Goal: Task Accomplishment & Management: Complete application form

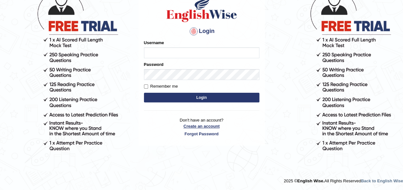
click at [208, 127] on p "Don't have an account? Create an account Forgot Password" at bounding box center [201, 127] width 115 height 20
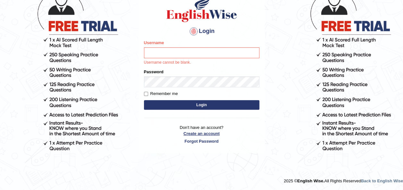
click at [200, 134] on link "Create an account" at bounding box center [201, 134] width 115 height 6
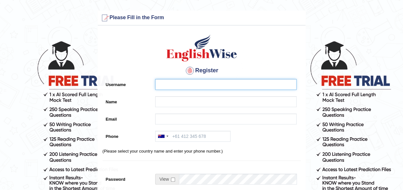
click at [184, 83] on input "Username" at bounding box center [225, 84] width 141 height 11
type input "[PERSON_NAME]"
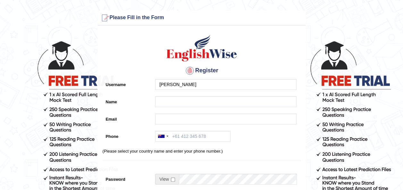
type input "[PERSON_NAME]"
type input "[EMAIL_ADDRESS][DOMAIN_NAME]"
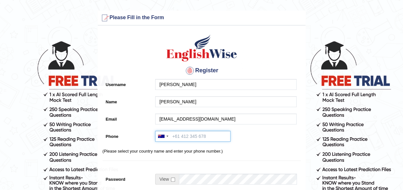
type input "[PHONE_NUMBER]"
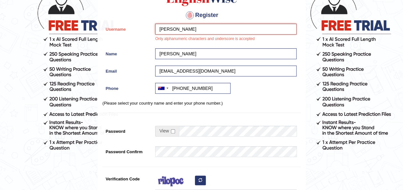
scroll to position [59, 0]
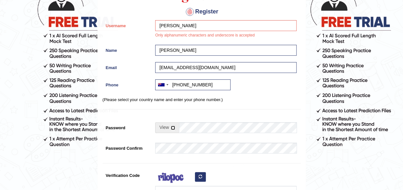
click at [173, 128] on input "checkbox" at bounding box center [173, 128] width 4 height 4
checkbox input "true"
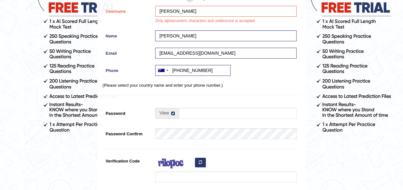
scroll to position [74, 0]
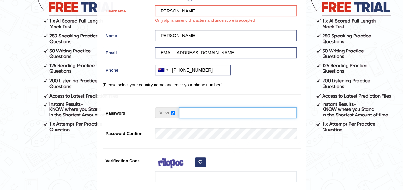
click at [185, 112] on input "Password" at bounding box center [238, 113] width 118 height 11
type input "Ranjeet93!"
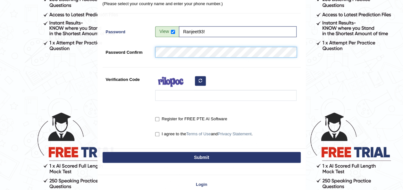
scroll to position [156, 0]
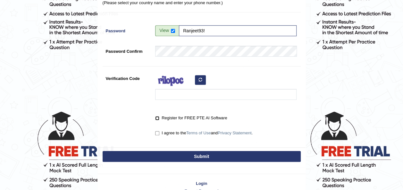
click at [156, 119] on input "Register for FREE PTE AI Software" at bounding box center [157, 118] width 4 height 4
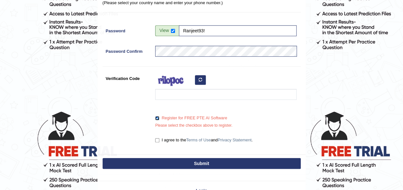
click at [156, 119] on input "Register for FREE PTE AI Software" at bounding box center [157, 118] width 4 height 4
checkbox input "false"
click at [157, 142] on input "I agree to the Terms of Use and Privacy Statement ." at bounding box center [157, 140] width 4 height 4
checkbox input "true"
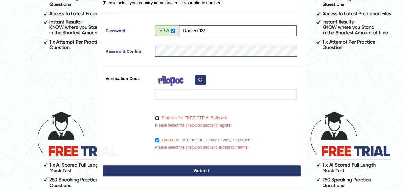
click at [155, 117] on input "Register for FREE PTE AI Software" at bounding box center [157, 118] width 4 height 4
checkbox input "true"
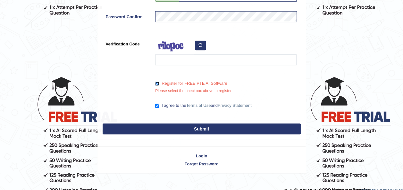
scroll to position [199, 0]
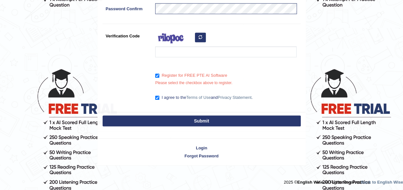
click at [167, 118] on button "Submit" at bounding box center [201, 121] width 198 height 11
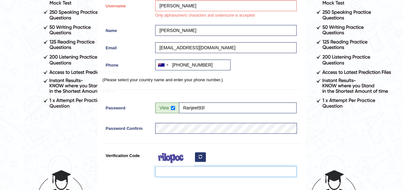
click at [175, 174] on input "Verification Code" at bounding box center [225, 171] width 141 height 11
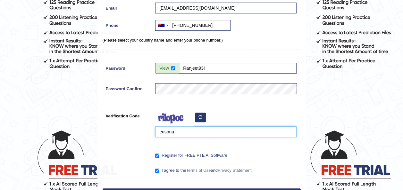
scroll to position [210, 0]
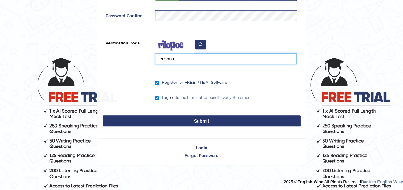
type input "eusonu"
click at [194, 121] on button "Submit" at bounding box center [201, 121] width 198 height 11
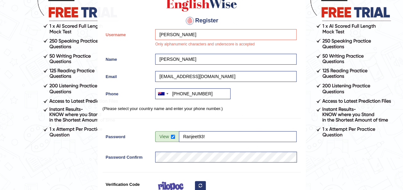
scroll to position [64, 0]
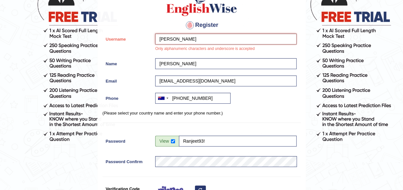
click at [188, 42] on input "[PERSON_NAME]" at bounding box center [225, 39] width 141 height 11
type input "p"
click at [247, 119] on div "Register Username [PERSON_NAME] Only alphanumeric characters and underscore is …" at bounding box center [202, 120] width 208 height 275
click at [205, 41] on input "[PERSON_NAME]" at bounding box center [225, 39] width 141 height 11
type input "P"
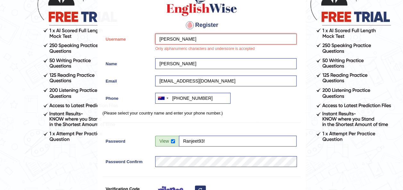
type input "[PERSON_NAME]"
click at [253, 118] on div "Register Username [PERSON_NAME] Only alphanumeric characters and underscore is …" at bounding box center [202, 120] width 208 height 275
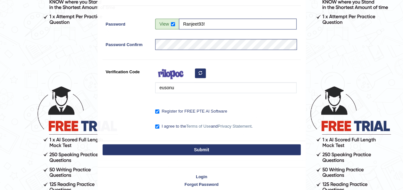
scroll to position [202, 0]
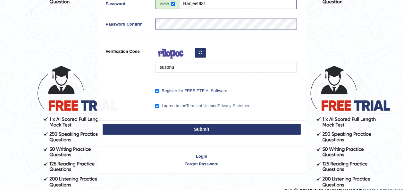
click at [220, 129] on button "Submit" at bounding box center [201, 129] width 198 height 11
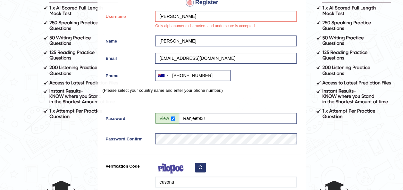
scroll to position [87, 0]
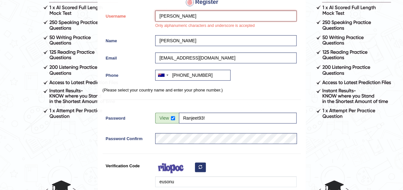
click at [202, 16] on input "[PERSON_NAME]" at bounding box center [225, 16] width 141 height 11
type input "P"
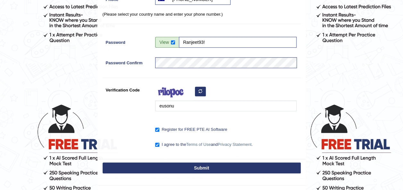
scroll to position [163, 0]
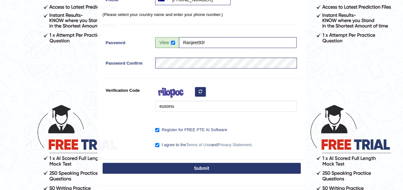
click at [220, 169] on button "Submit" at bounding box center [201, 168] width 198 height 11
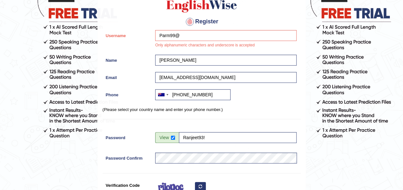
scroll to position [67, 0]
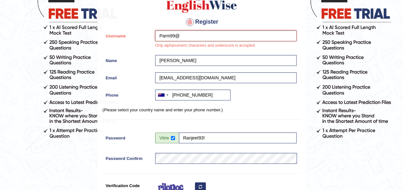
click at [186, 35] on input "Parm99@" at bounding box center [225, 35] width 141 height 11
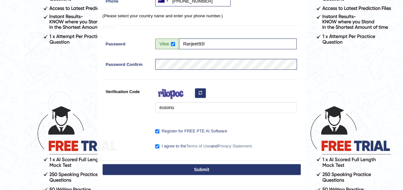
scroll to position [210, 0]
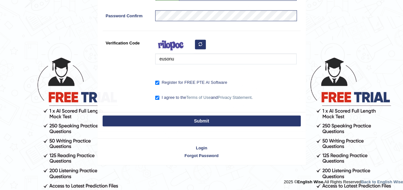
click at [196, 118] on button "Submit" at bounding box center [201, 121] width 198 height 11
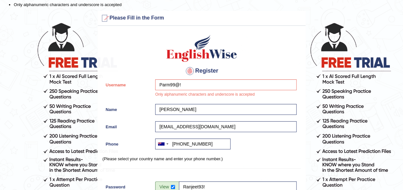
scroll to position [0, 0]
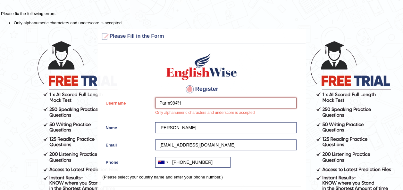
click at [192, 104] on input "Parm99@!" at bounding box center [225, 103] width 141 height 11
type input "P"
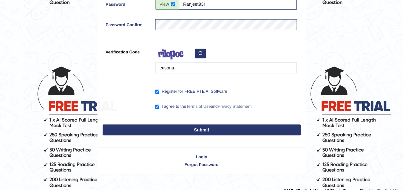
scroll to position [210, 0]
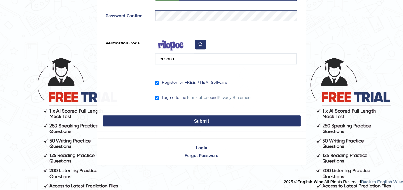
type input "pk2128743@"
click at [197, 123] on button "Submit" at bounding box center [201, 121] width 198 height 11
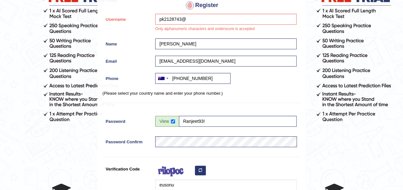
scroll to position [0, 0]
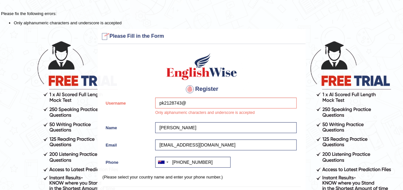
click at [107, 36] on div at bounding box center [104, 36] width 10 height 10
click at [103, 36] on div at bounding box center [104, 36] width 10 height 10
drag, startPoint x: 103, startPoint y: 36, endPoint x: 74, endPoint y: 46, distance: 30.5
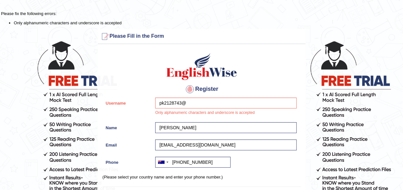
click at [74, 46] on form "Please fix the following errors: Only alphanumeric characters and underscore is…" at bounding box center [201, 193] width 401 height 365
